Goal: Information Seeking & Learning: Find specific fact

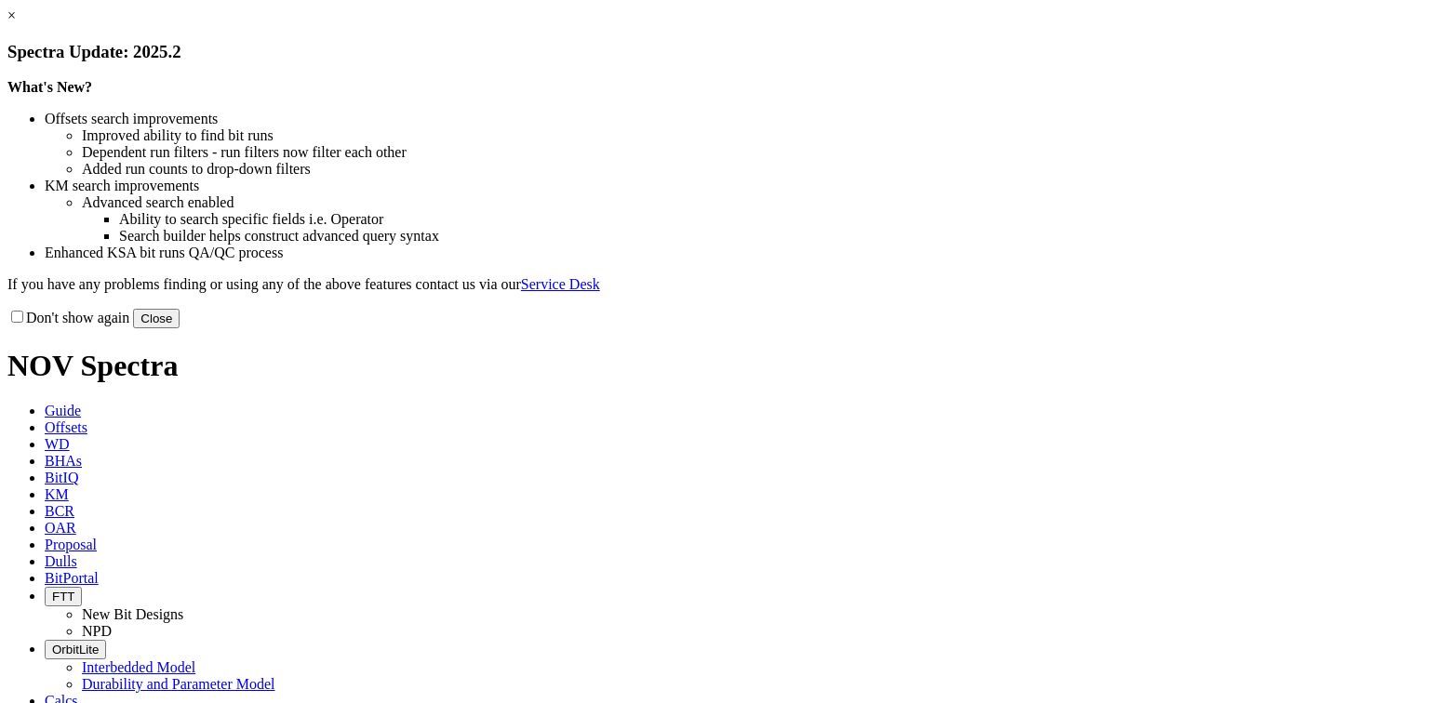
click at [180, 328] on button "Close" at bounding box center [156, 319] width 47 height 20
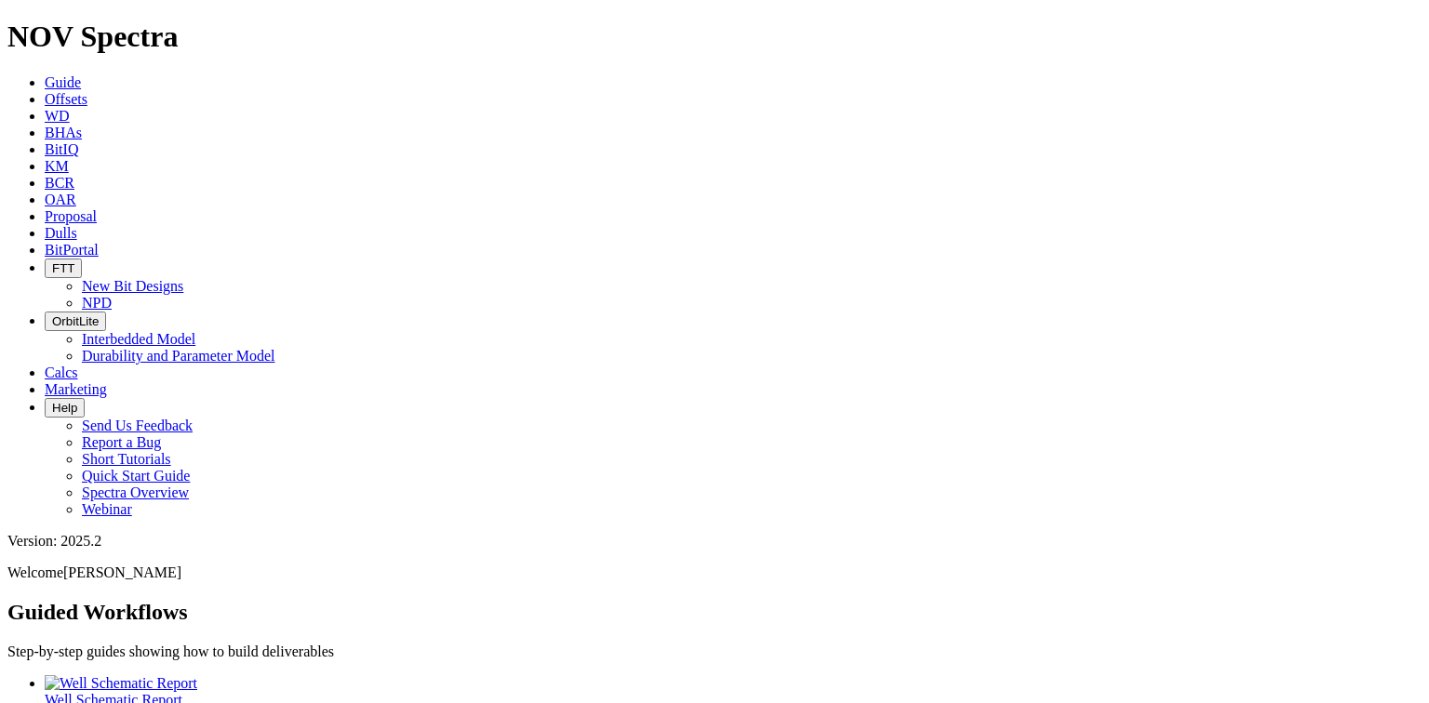
click at [69, 158] on span "KM" at bounding box center [57, 166] width 24 height 16
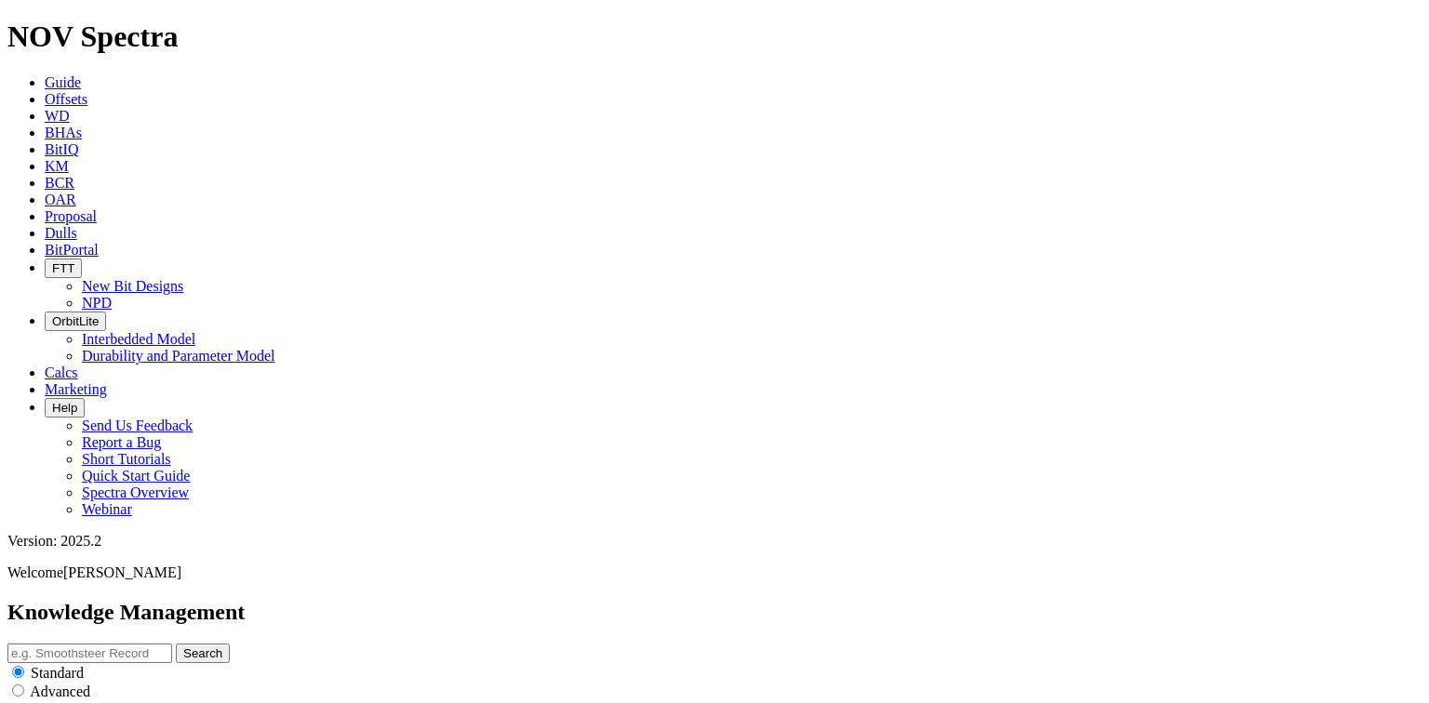
click at [172, 644] on input "text" at bounding box center [89, 654] width 165 height 20
type input "17.5in TKC69"
click at [176, 644] on button "Search" at bounding box center [203, 654] width 54 height 20
click at [172, 644] on input "17.5in TKC69" at bounding box center [89, 654] width 165 height 20
drag, startPoint x: 495, startPoint y: 100, endPoint x: 414, endPoint y: 111, distance: 81.6
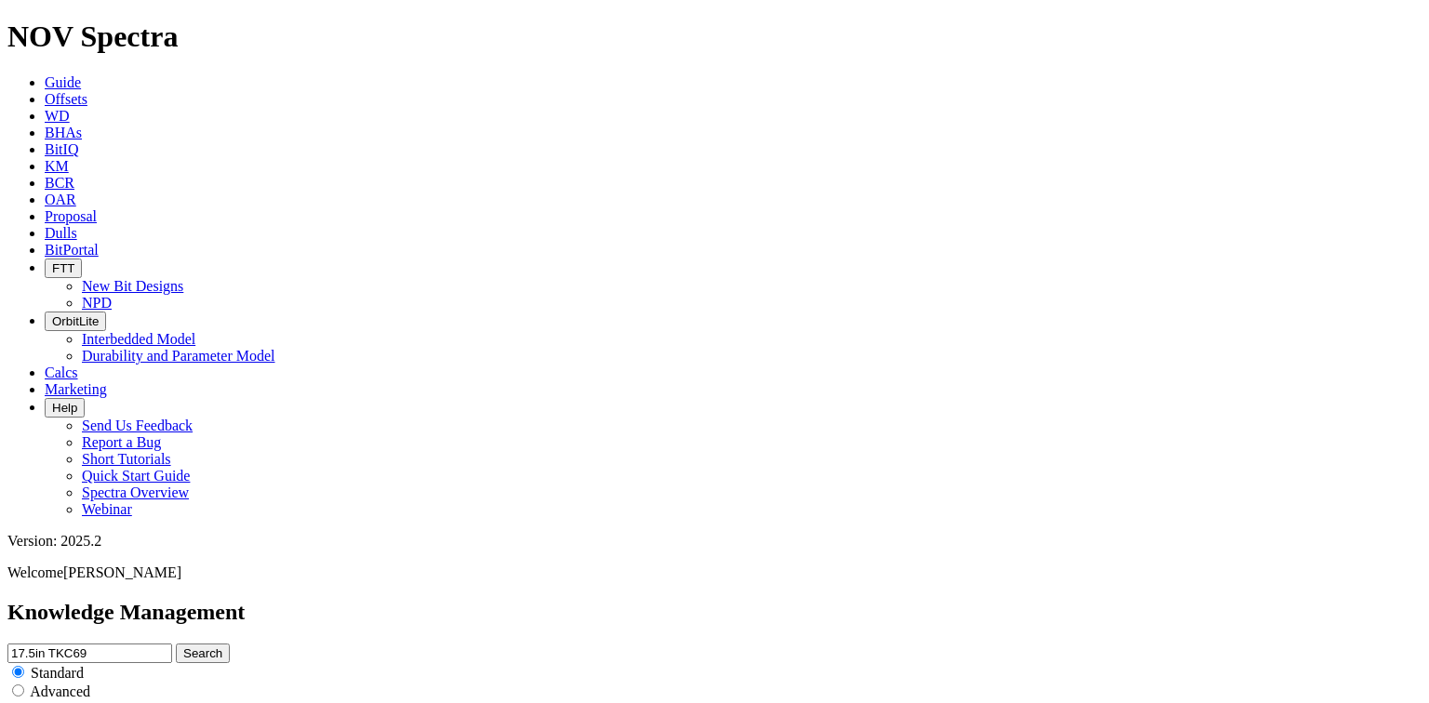
click at [414, 600] on div "Knowledge Management 17.5in TKC69 Search Standard Advanced to Upload Content" at bounding box center [714, 668] width 1414 height 137
click at [172, 644] on input "TKC69" at bounding box center [89, 654] width 165 height 20
type input "TKC69"
click at [230, 644] on button "Search" at bounding box center [203, 654] width 54 height 20
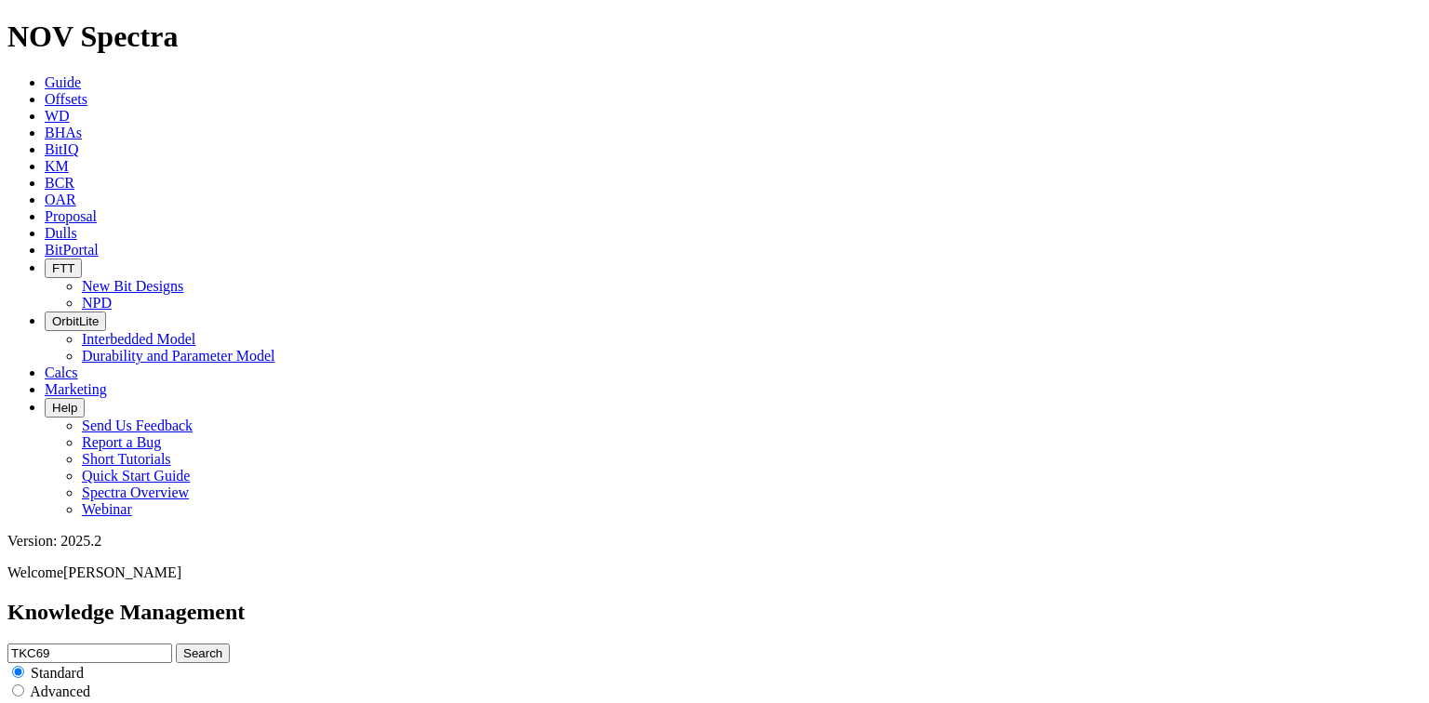
scroll to position [4327, 0]
click at [172, 644] on input "TKC69" at bounding box center [89, 654] width 165 height 20
type input "17.5 TKC69"
click at [176, 644] on button "Search" at bounding box center [203, 654] width 54 height 20
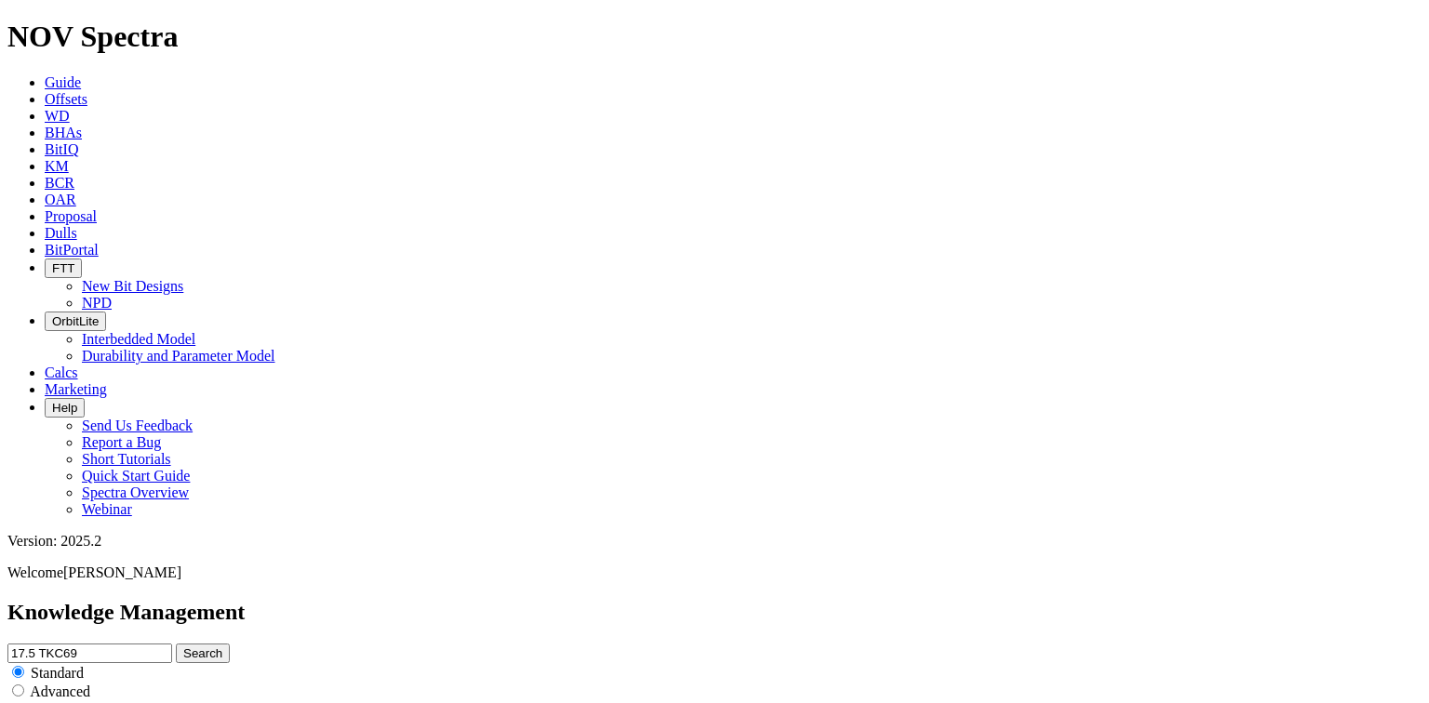
scroll to position [2084, 0]
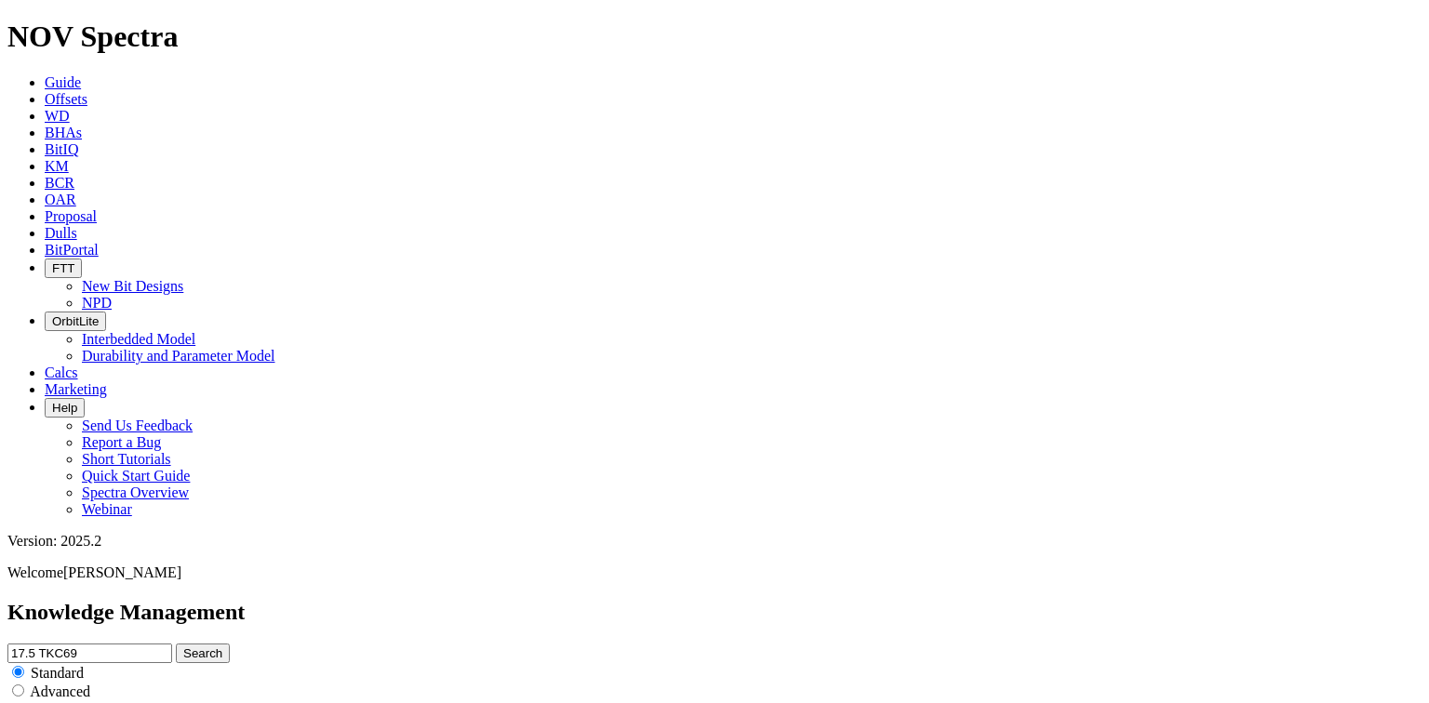
scroll to position [1861, 0]
drag, startPoint x: 335, startPoint y: 561, endPoint x: 283, endPoint y: 555, distance: 52.5
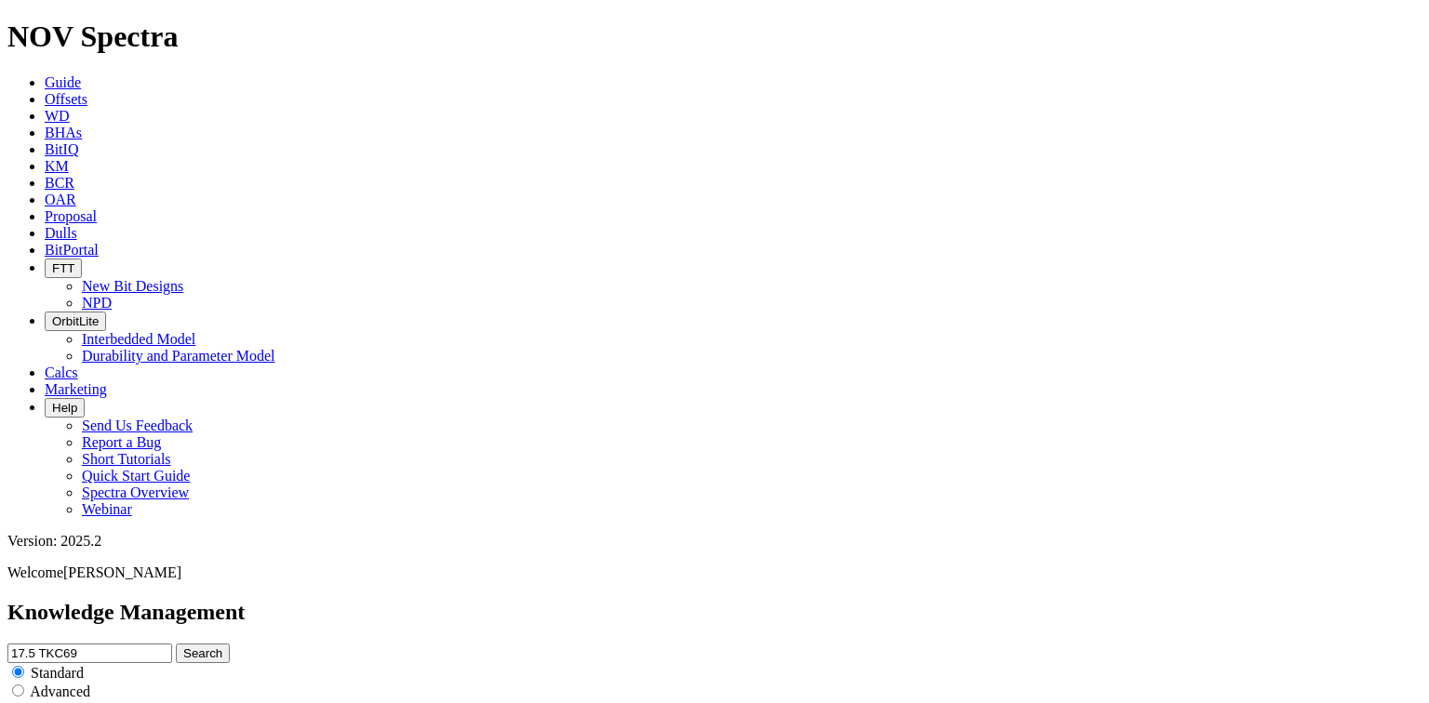
copy p "F310659"
